Goal: Information Seeking & Learning: Learn about a topic

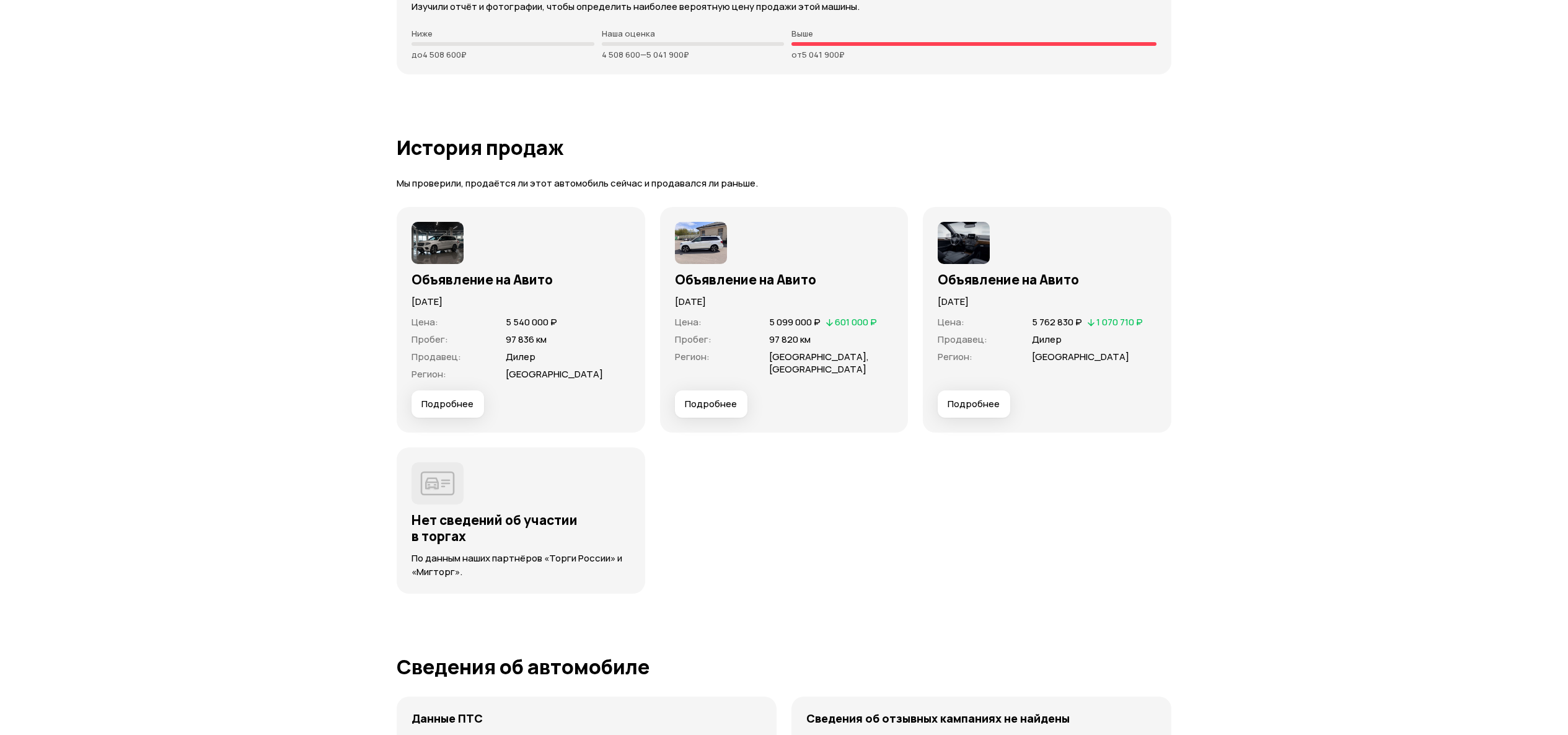
scroll to position [3098, 0]
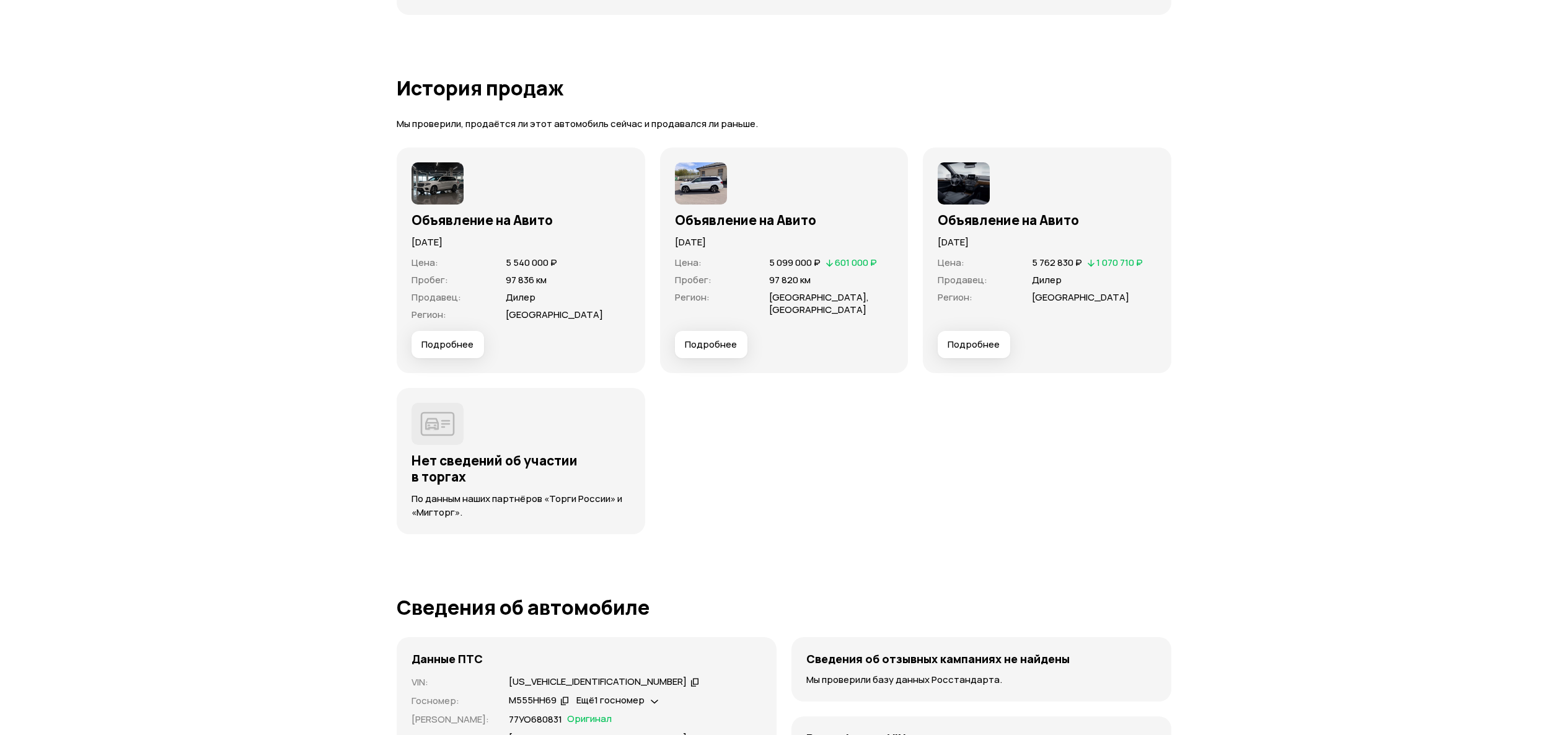
click at [716, 345] on span "Подробнее" at bounding box center [710, 344] width 52 height 12
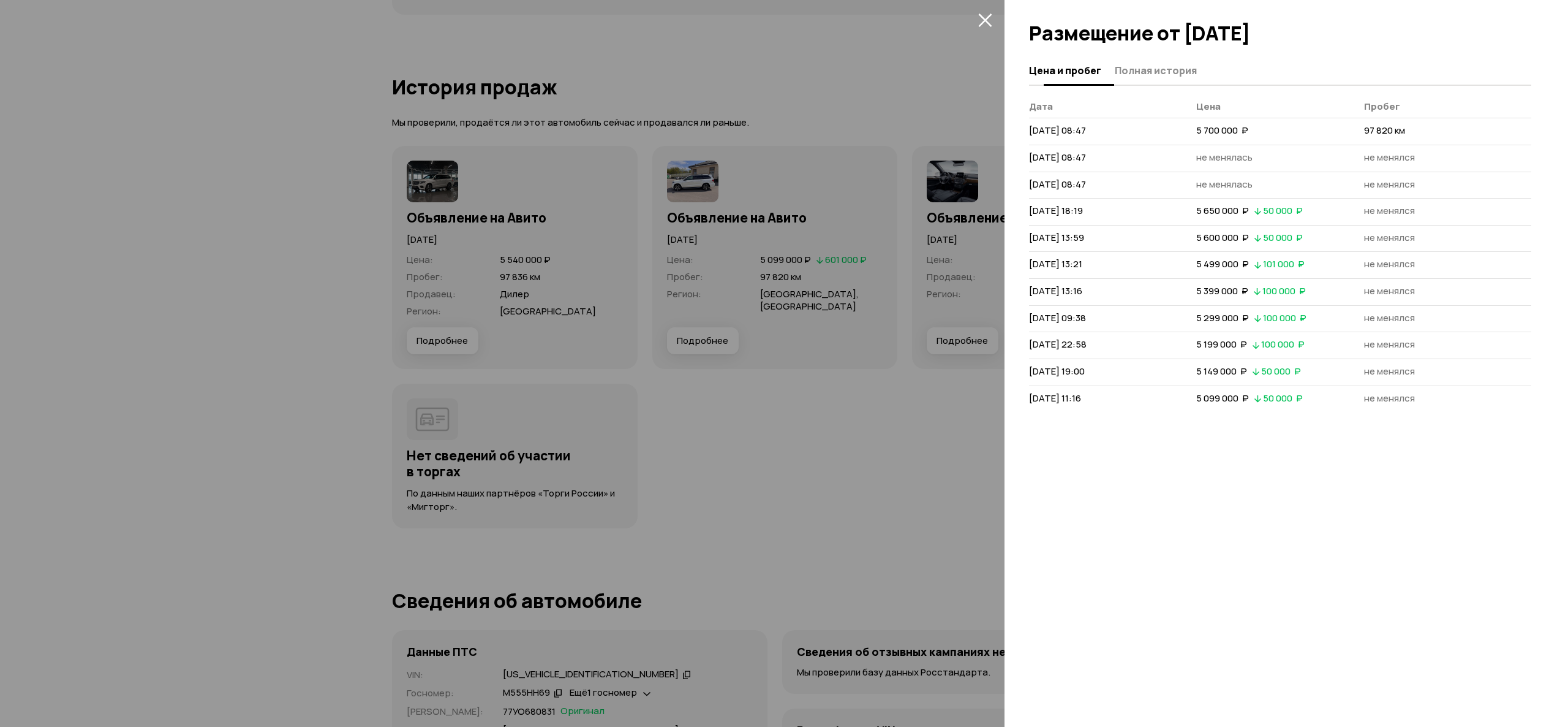
click at [1158, 68] on span "Полная история" at bounding box center [1155, 70] width 82 height 12
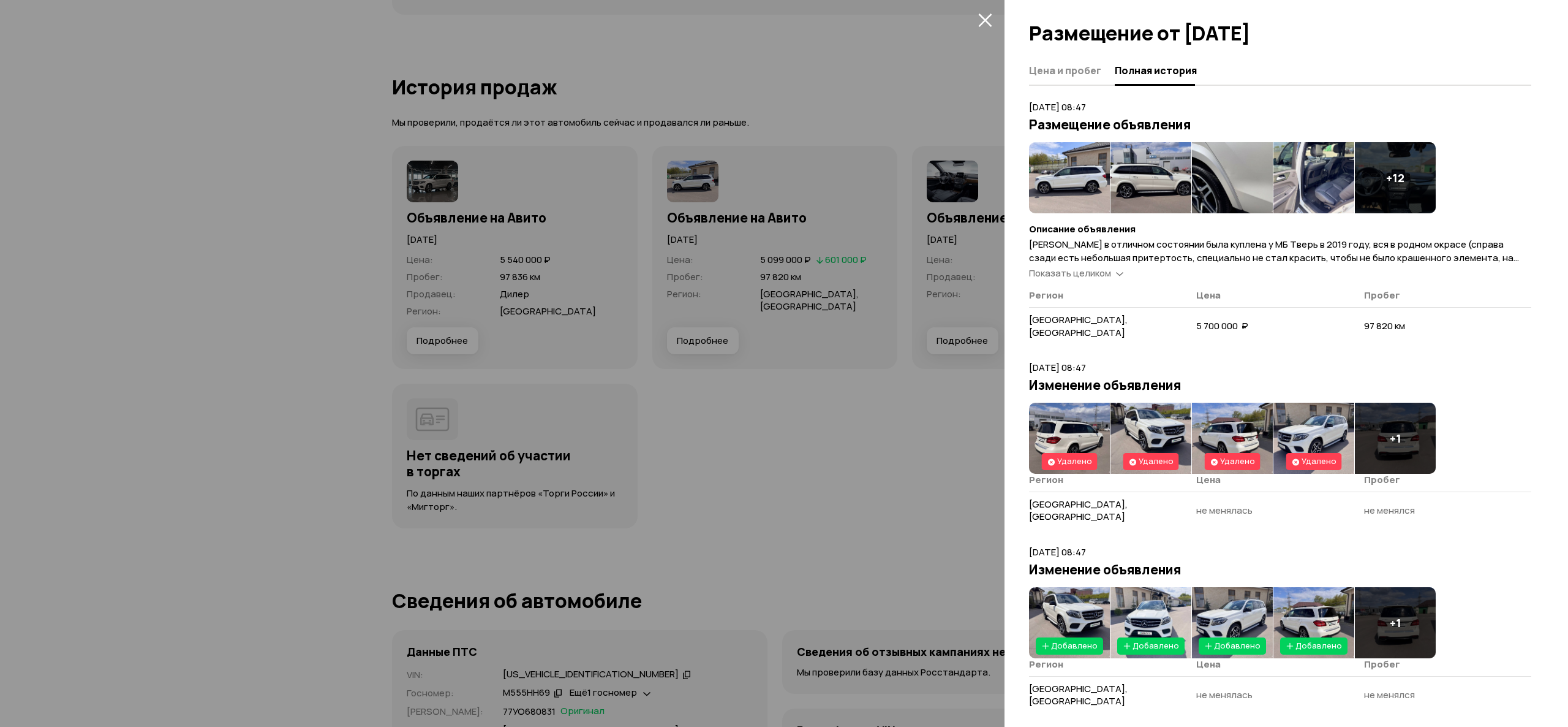
click at [1078, 301] on article "22 мая 2025 г. 08:47 Размещение объявления + 12 Описание объявления Машина в от…" at bounding box center [1280, 224] width 503 height 247
click at [1084, 279] on span "Показать целиком" at bounding box center [1070, 273] width 82 height 13
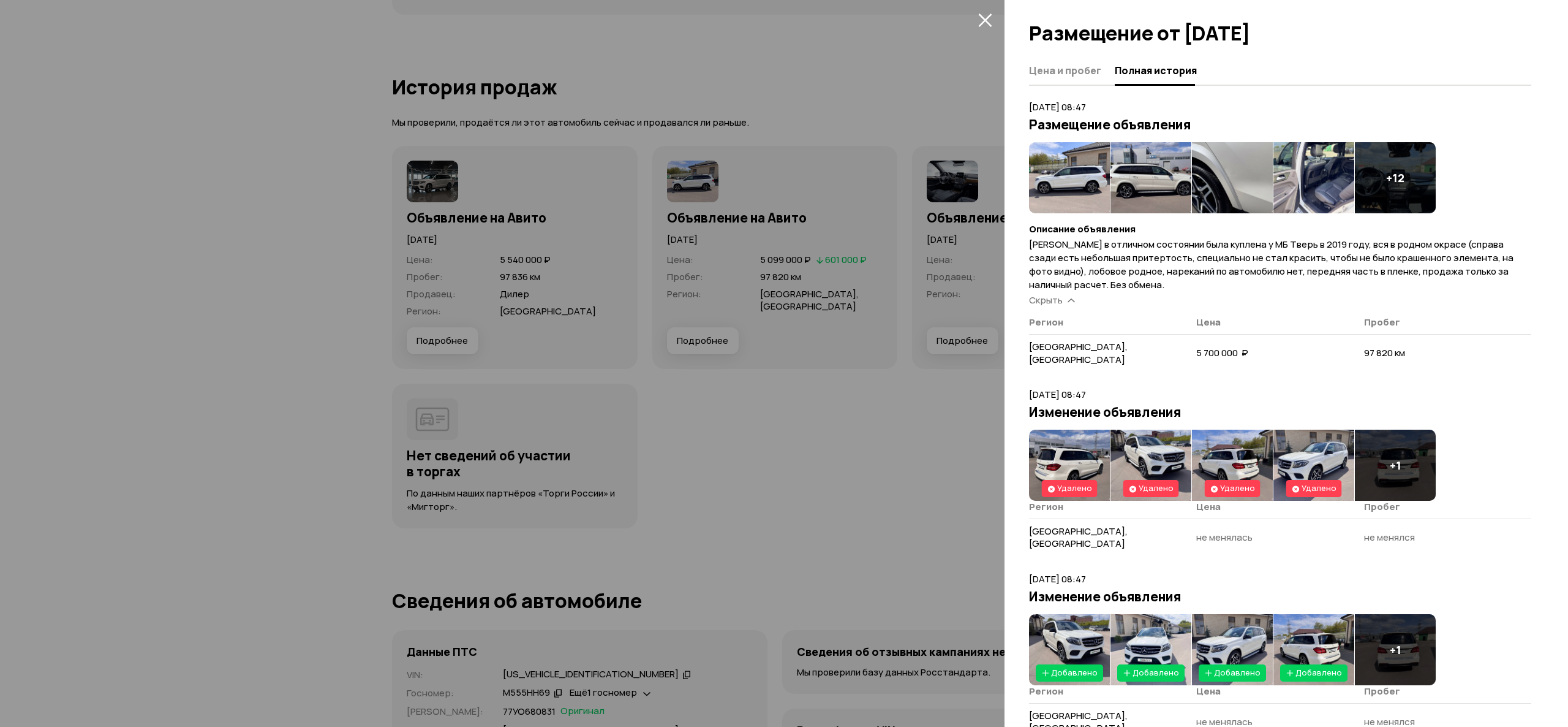
click at [723, 108] on div at bounding box center [784, 364] width 1568 height 727
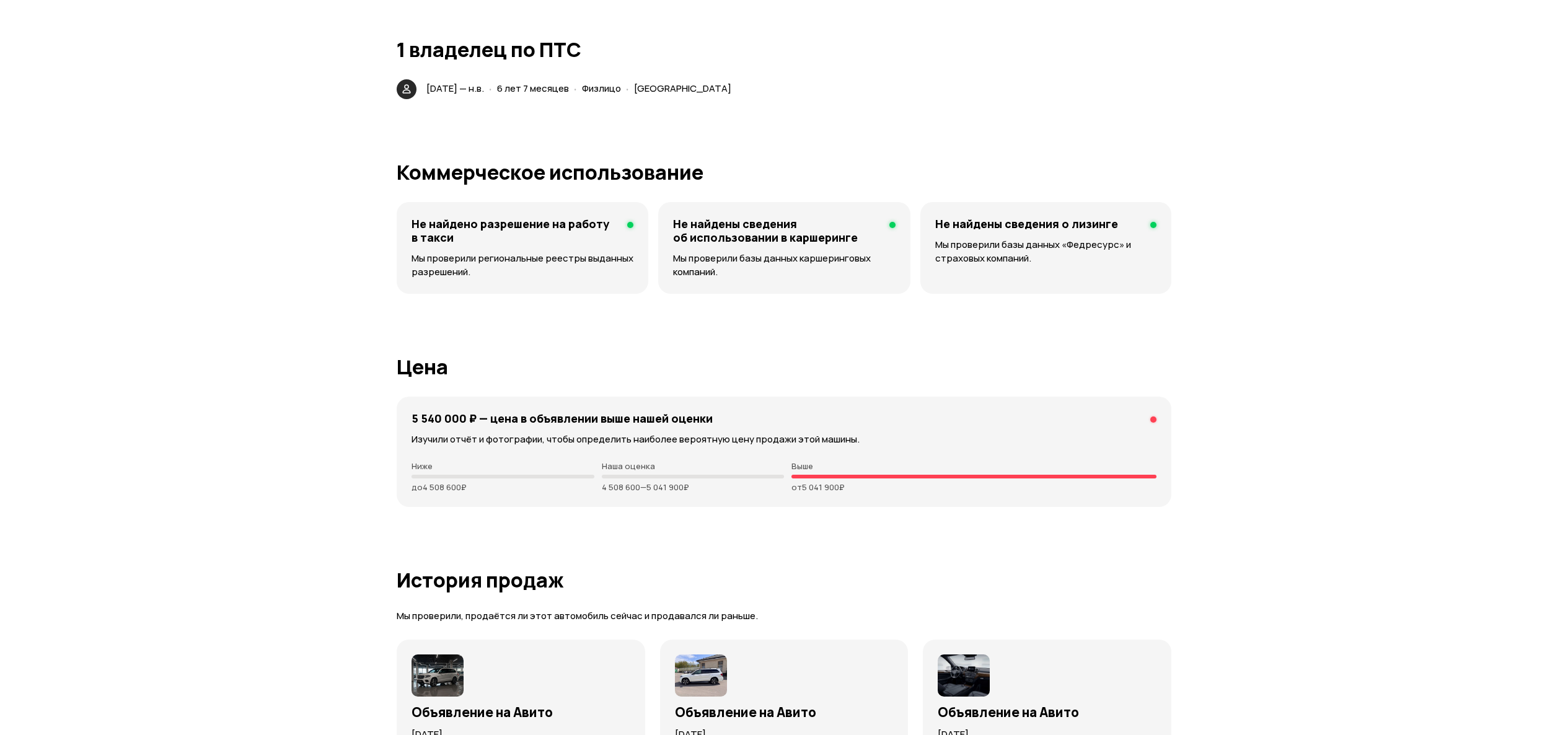
scroll to position [2479, 0]
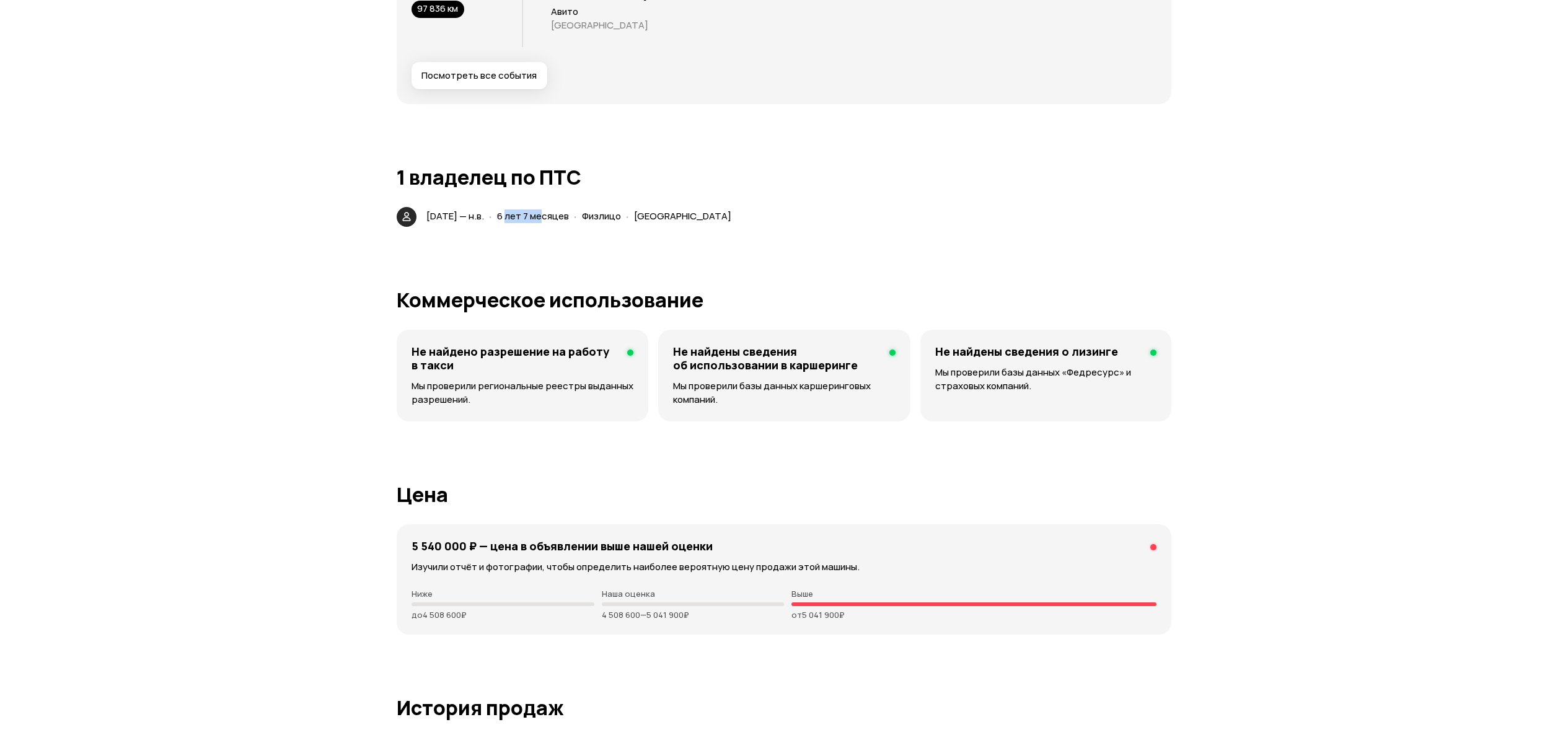
drag, startPoint x: 545, startPoint y: 213, endPoint x: 617, endPoint y: 205, distance: 72.4
click at [615, 208] on div "2 апреля 2019 — н.в. · 6 лет 7 месяцев · Физлицо · Тверская область" at bounding box center [581, 216] width 315 height 18
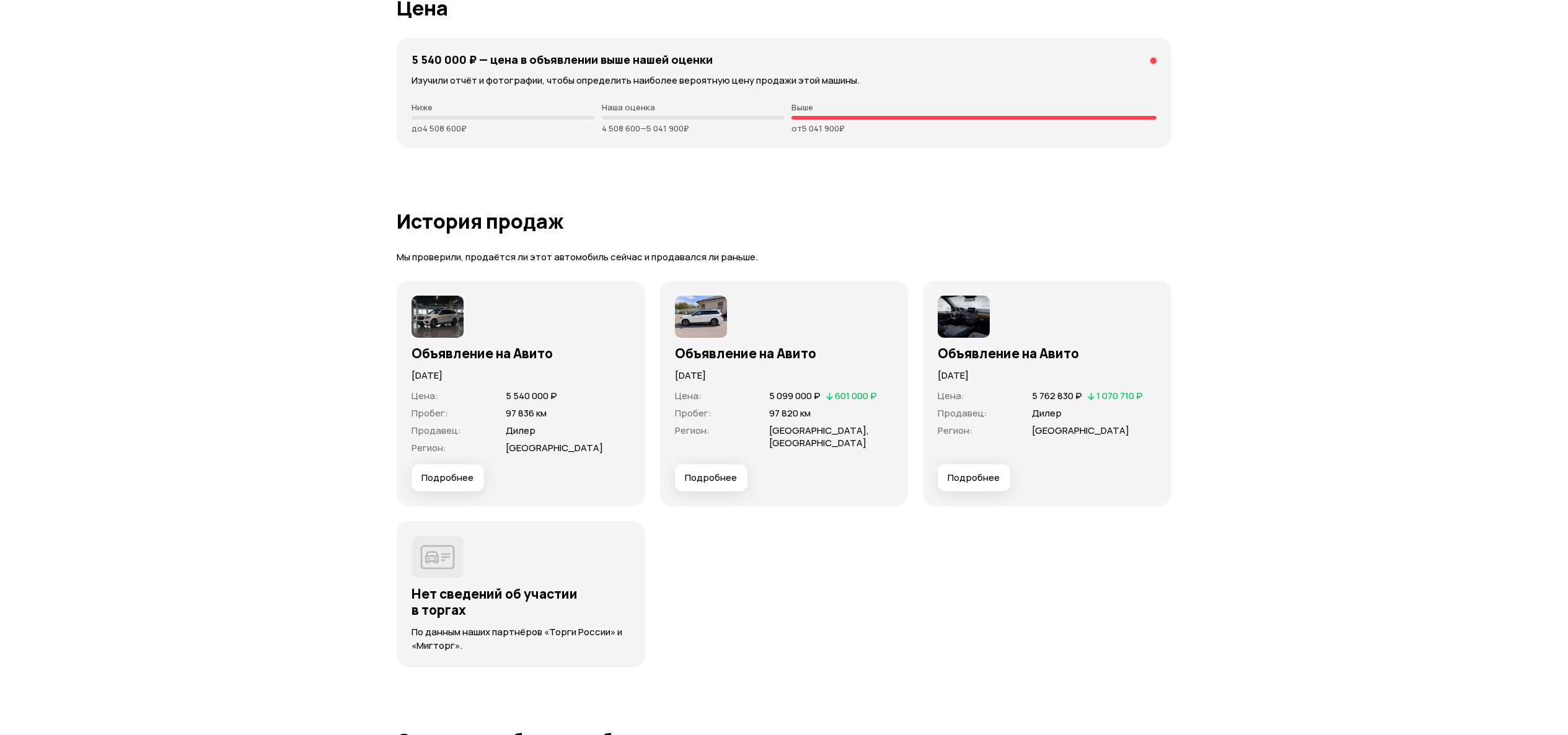
scroll to position [2974, 0]
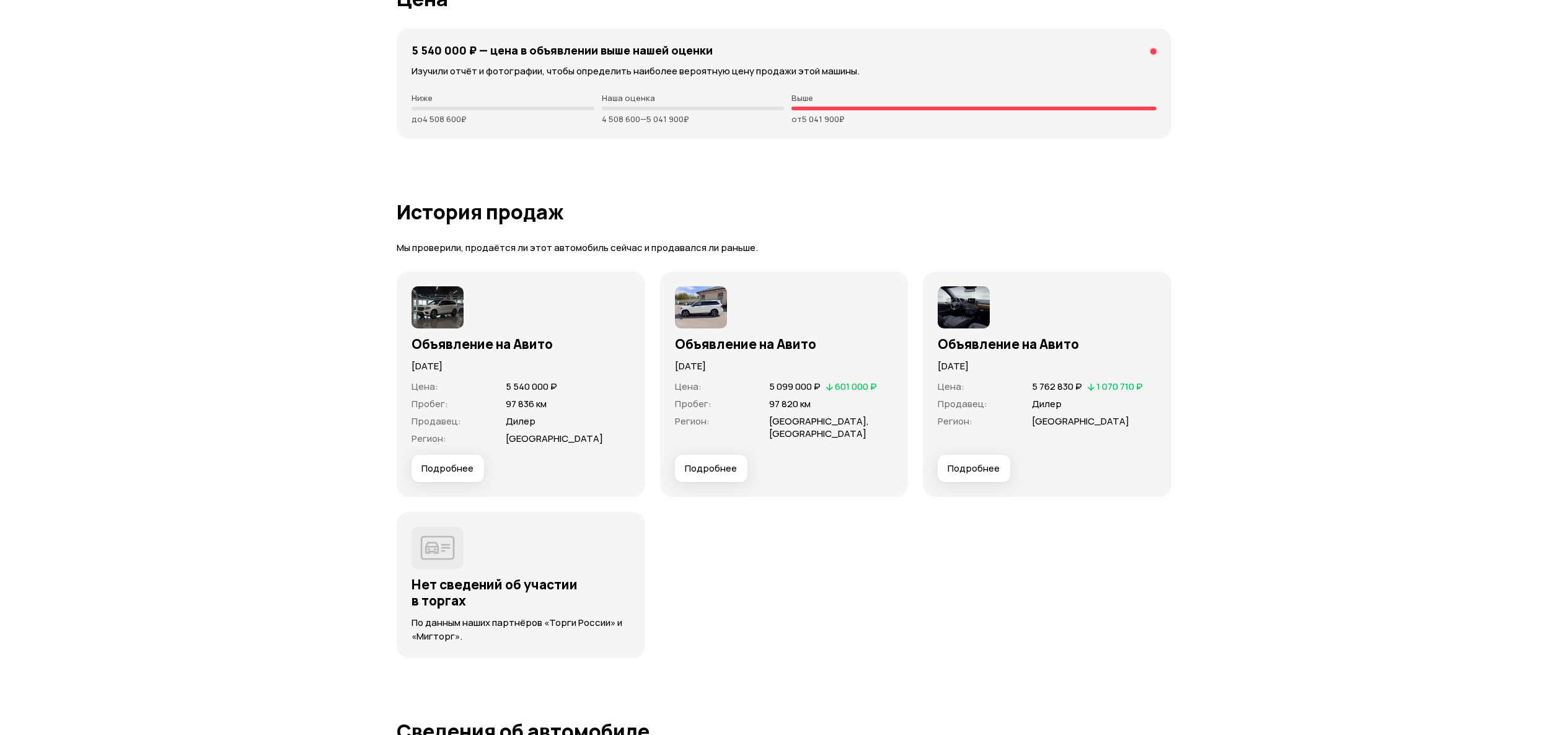
click at [715, 462] on span "Подробнее" at bounding box center [710, 468] width 52 height 12
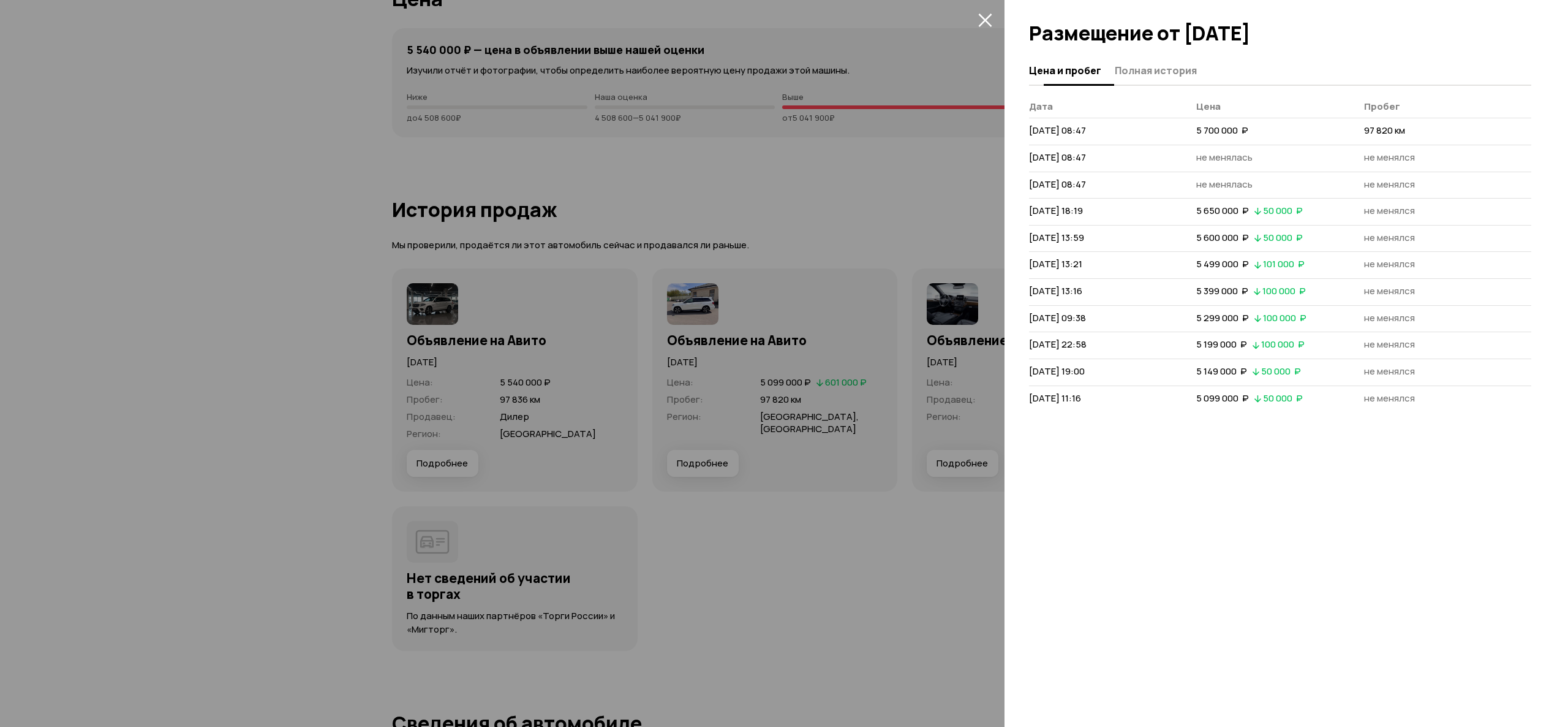
click at [1147, 54] on div at bounding box center [1286, 28] width 564 height 57
click at [1152, 65] on span "Полная история" at bounding box center [1155, 70] width 82 height 12
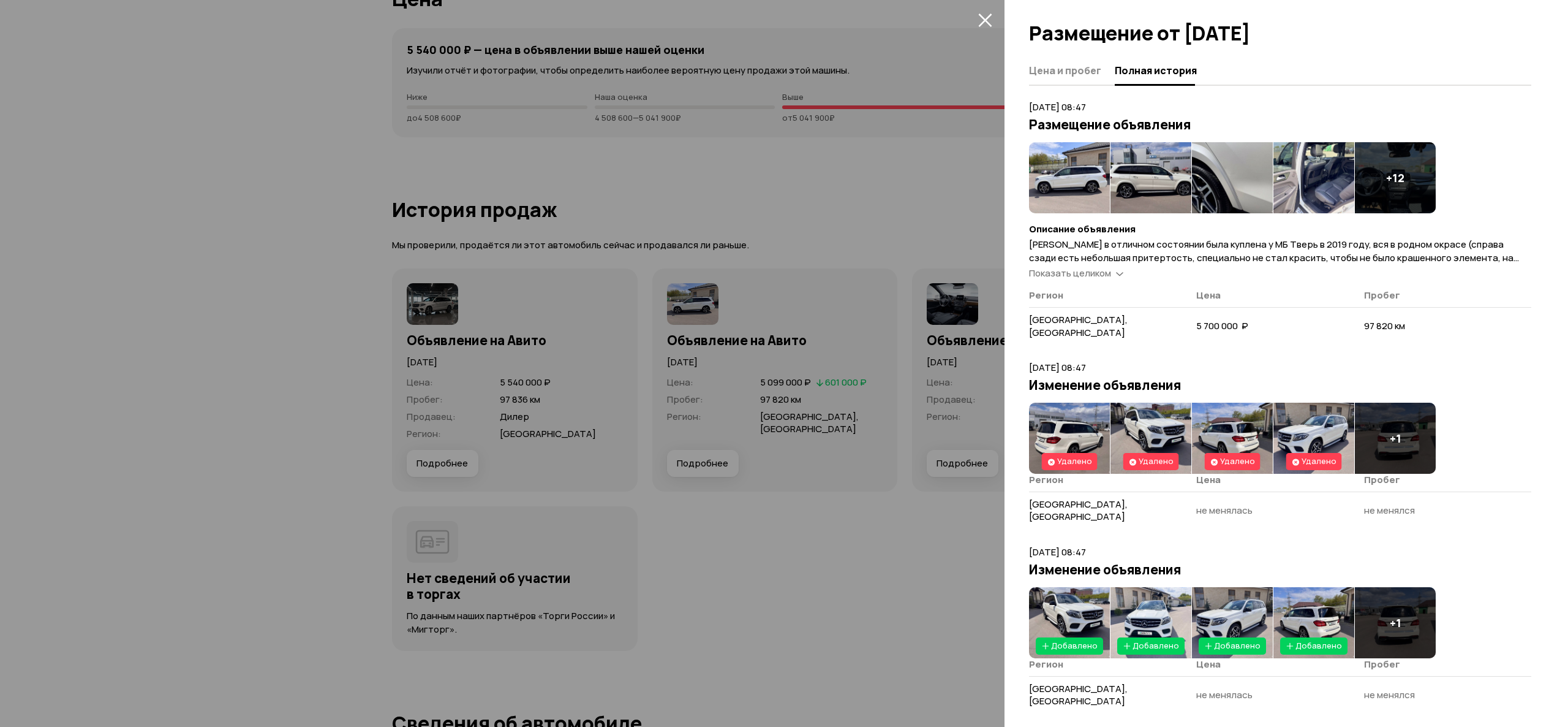
click at [1086, 279] on span "Показать целиком" at bounding box center [1070, 273] width 82 height 13
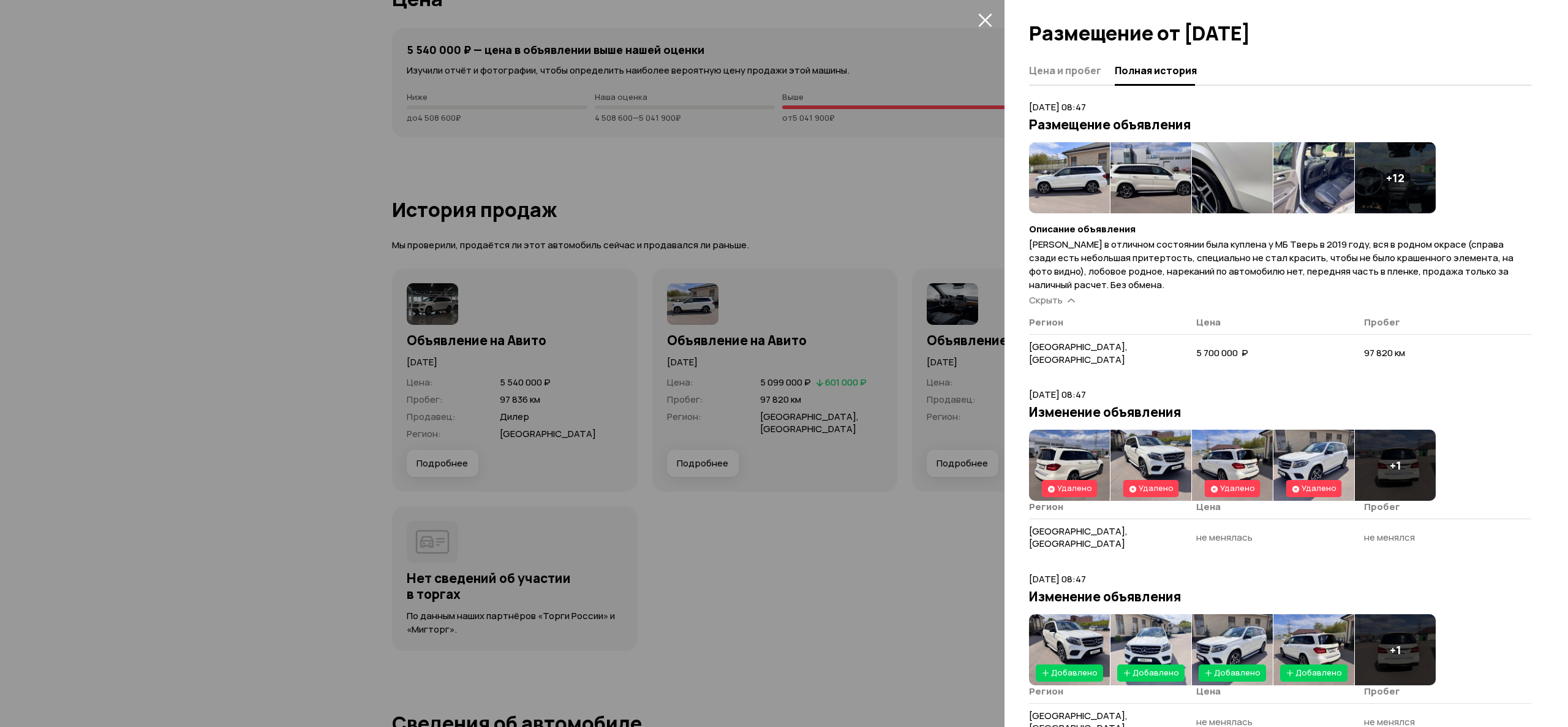
click at [836, 281] on div at bounding box center [784, 364] width 1568 height 727
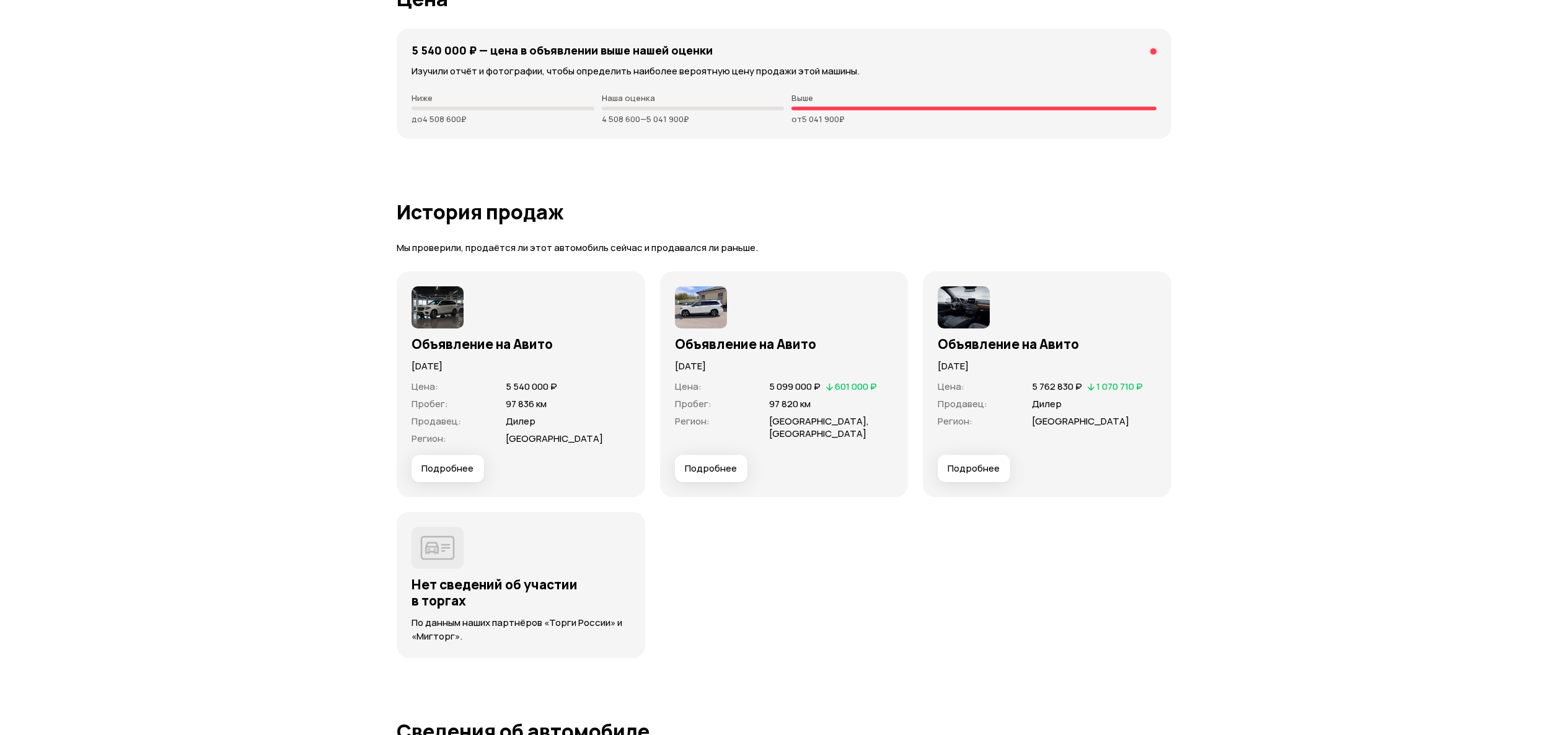
click at [715, 469] on span "Подробнее" at bounding box center [710, 468] width 52 height 12
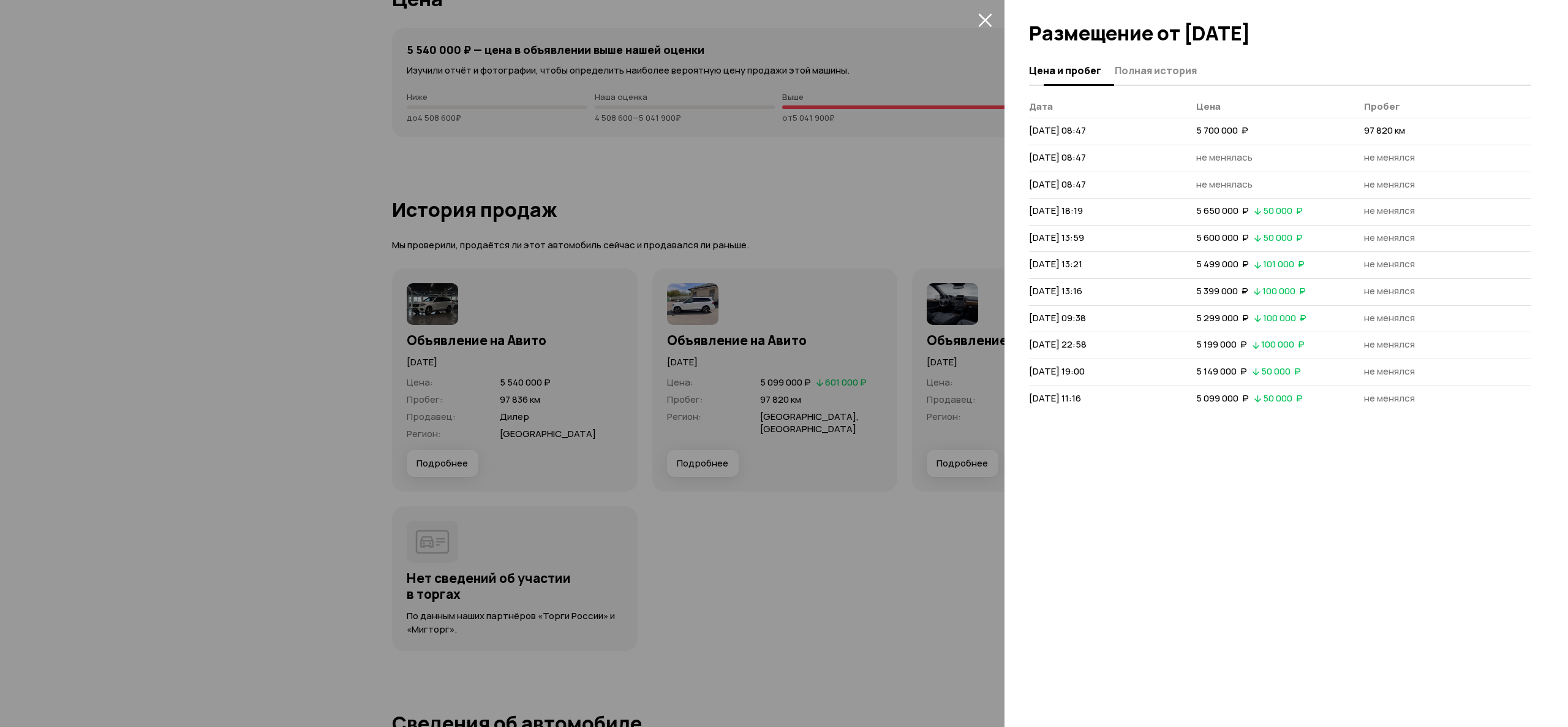
click at [1136, 59] on button "Полная история" at bounding box center [1154, 70] width 86 height 24
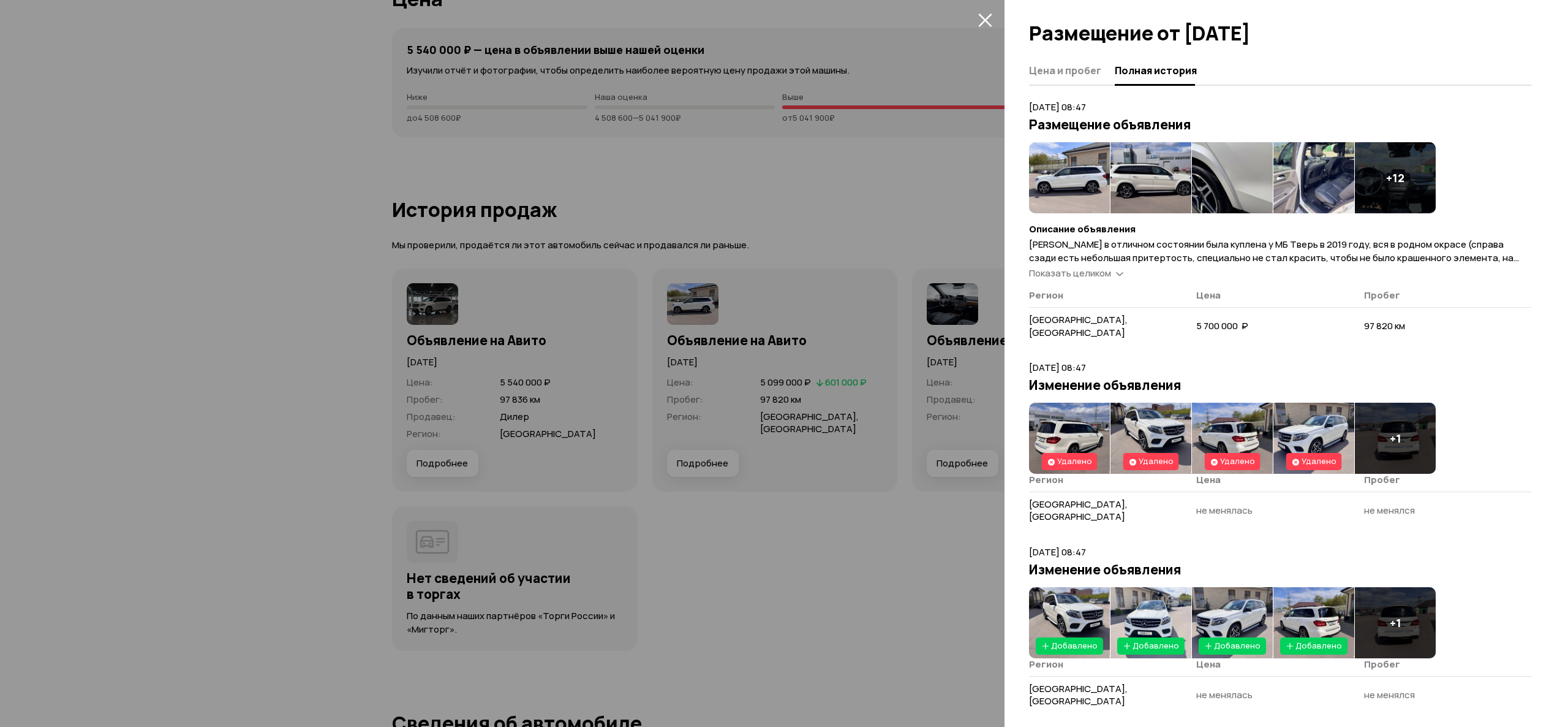
click at [1095, 307] on th "Регион" at bounding box center [1113, 298] width 168 height 17
click at [1089, 301] on article "22 мая 2025 г. 08:47 Размещение объявления + 12 Описание объявления Машина в от…" at bounding box center [1280, 224] width 503 height 247
click at [1094, 279] on span "Показать целиком" at bounding box center [1070, 273] width 82 height 13
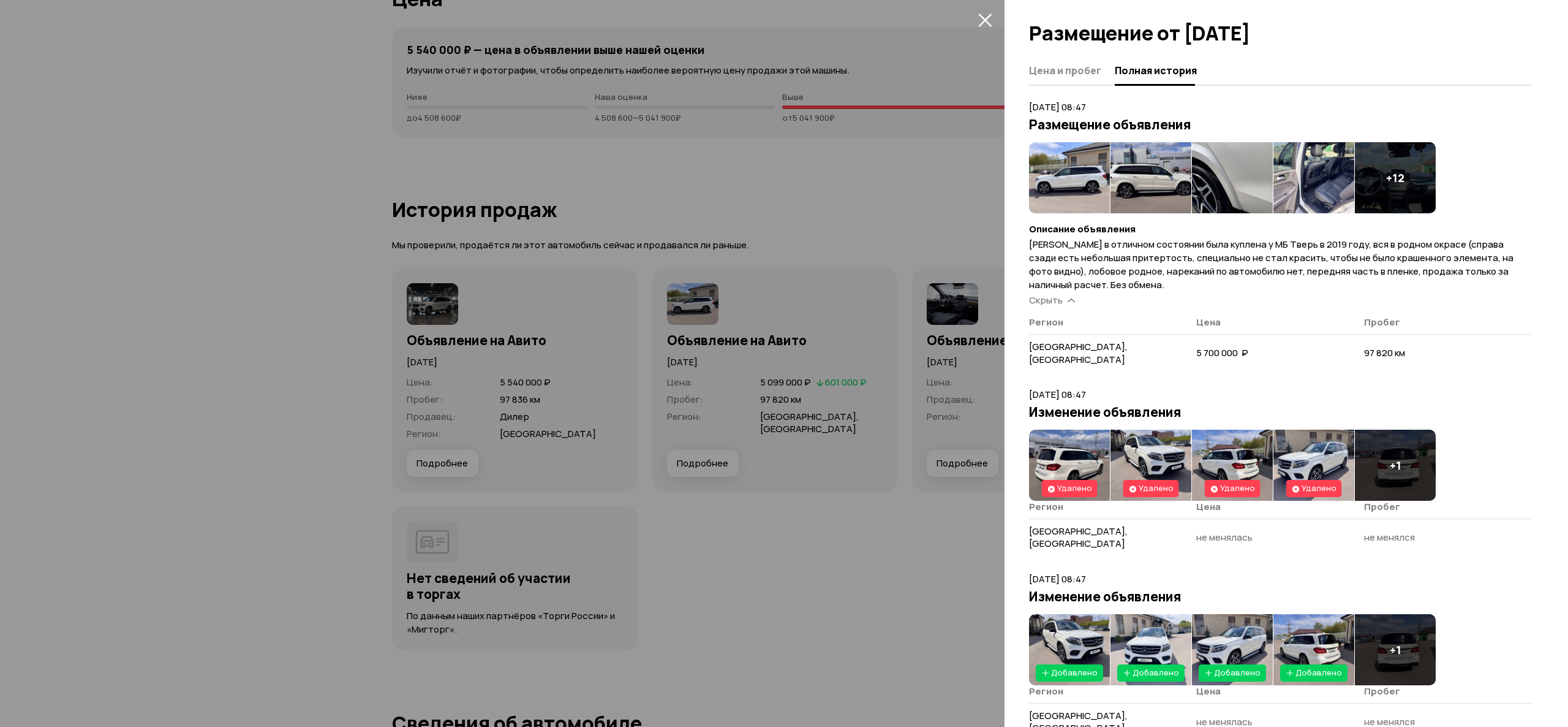
click at [899, 308] on div at bounding box center [784, 364] width 1568 height 727
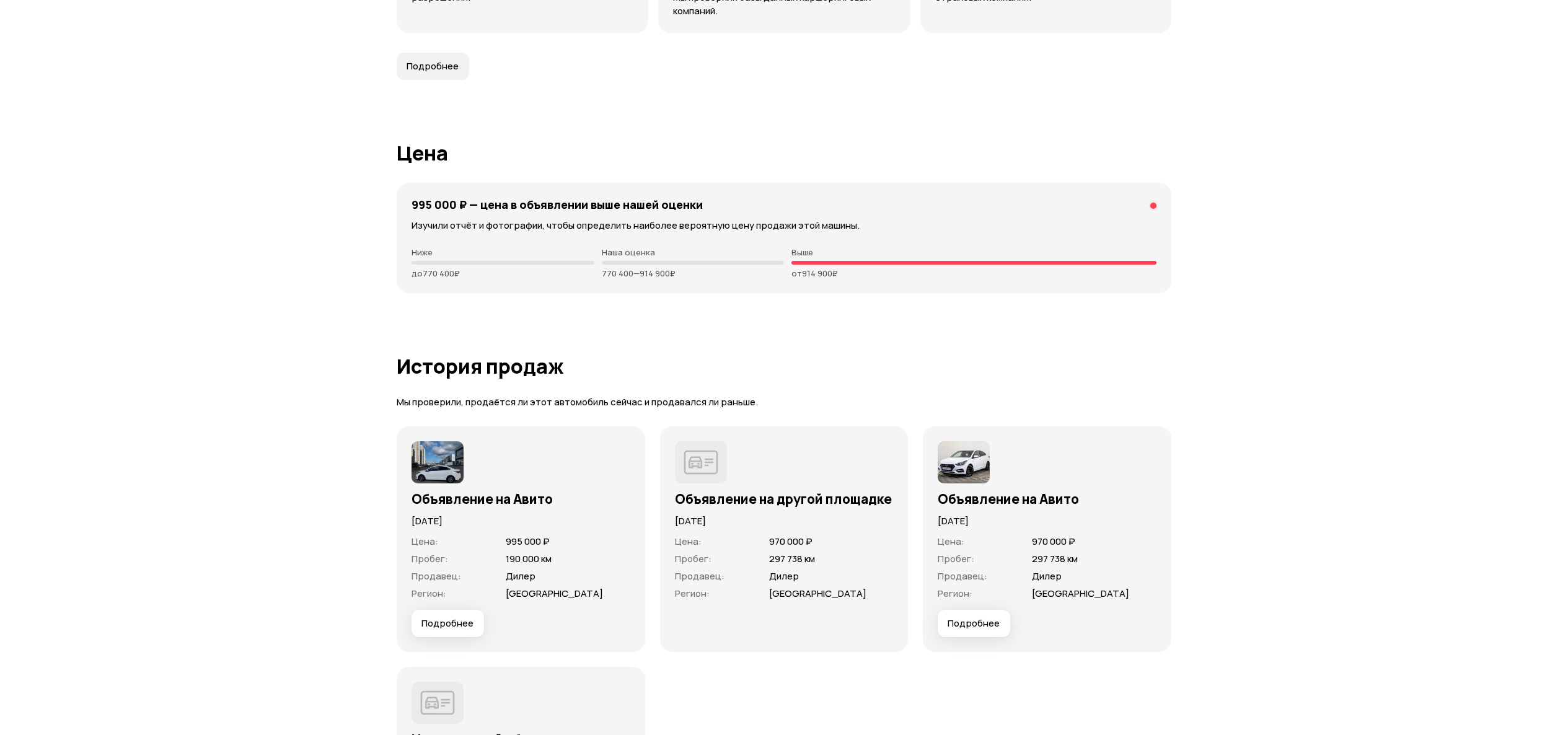
scroll to position [2602, 0]
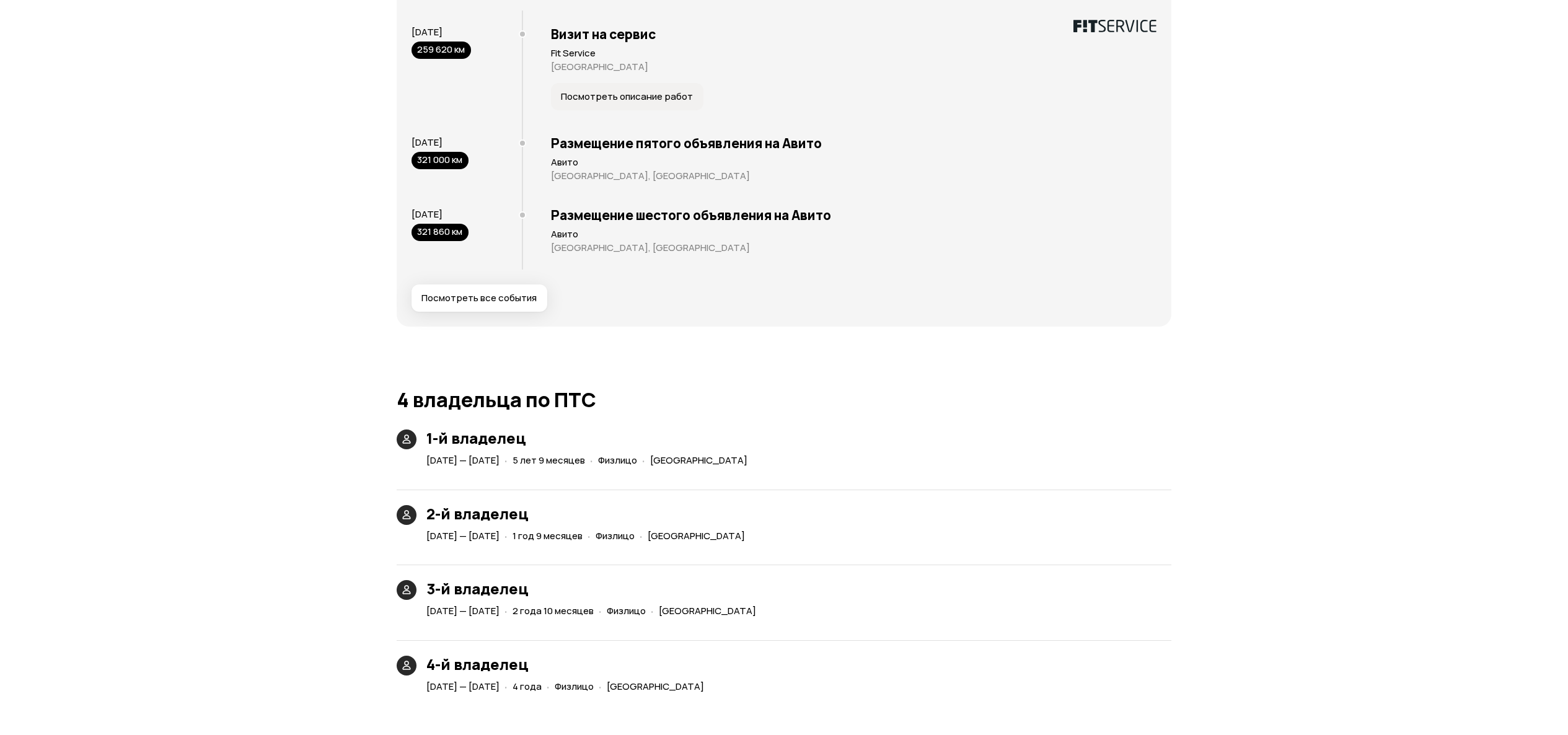
scroll to position [2479, 0]
